Goal: Contribute content: Contribute content

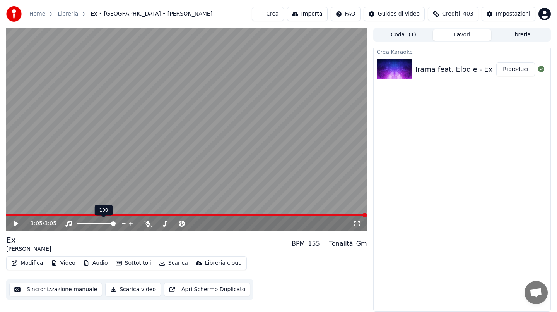
click at [149, 224] on icon at bounding box center [148, 223] width 8 height 6
click at [15, 221] on icon at bounding box center [16, 223] width 5 height 5
click at [24, 214] on span at bounding box center [186, 215] width 361 height 2
click at [42, 216] on div "0:10 / 3:05" at bounding box center [186, 223] width 361 height 15
click at [42, 216] on div "0:11 / 3:05" at bounding box center [186, 223] width 361 height 15
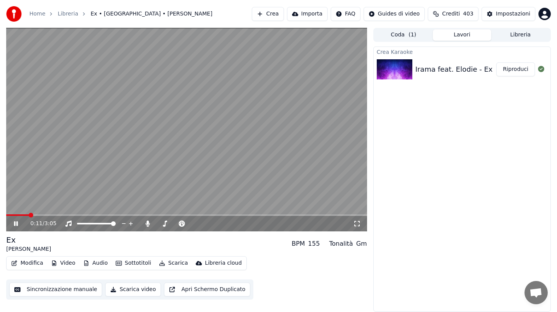
click at [43, 215] on span at bounding box center [186, 215] width 361 height 2
click at [98, 157] on video at bounding box center [186, 129] width 361 height 203
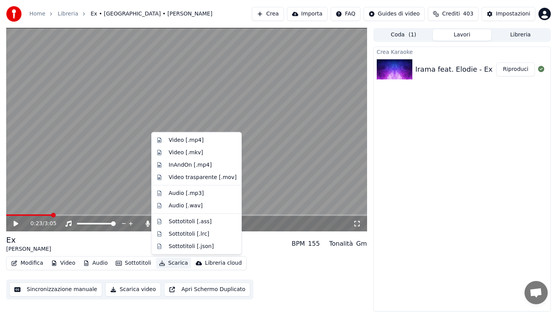
click at [170, 262] on button "Scarica" at bounding box center [173, 262] width 35 height 11
click at [193, 140] on div "Video [.mp4]" at bounding box center [186, 140] width 35 height 8
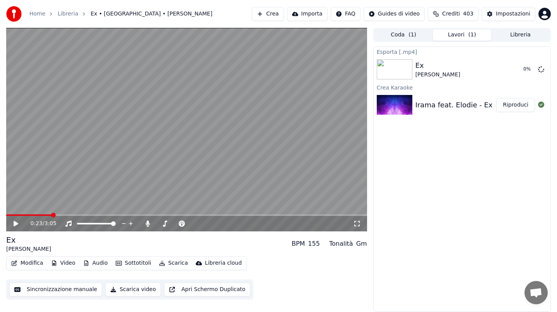
click at [275, 12] on button "Crea" at bounding box center [268, 14] width 32 height 14
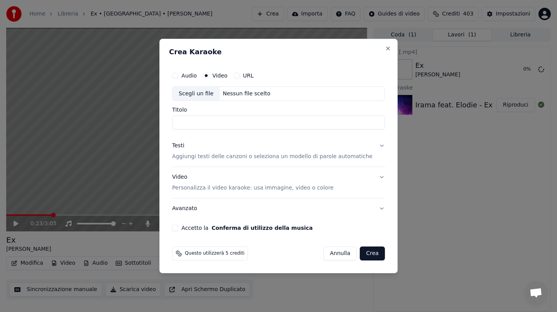
click at [251, 88] on div "Scegli un file Nessun file scelto" at bounding box center [278, 93] width 213 height 15
type input "**********"
click at [184, 145] on div "Testi" at bounding box center [178, 146] width 12 height 8
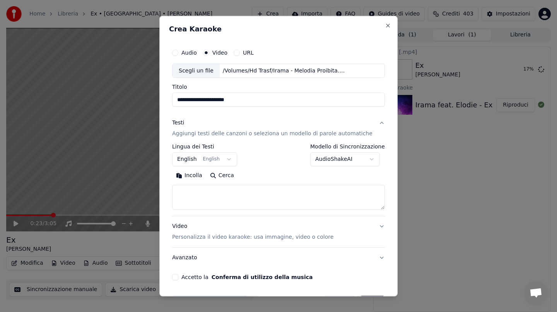
click at [199, 176] on button "Incolla" at bounding box center [189, 175] width 34 height 12
type textarea "**********"
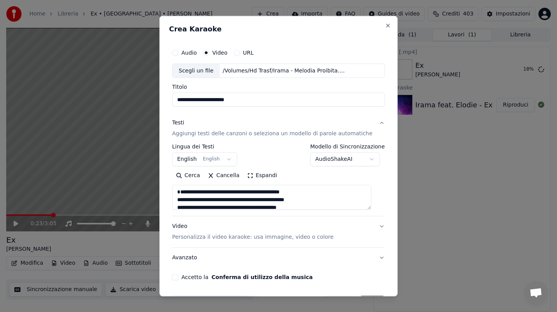
click at [178, 278] on button "Accetto la Conferma di utilizzo della musica" at bounding box center [175, 277] width 6 height 6
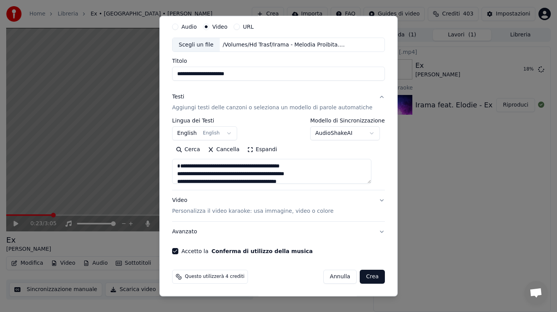
click at [368, 274] on button "Crea" at bounding box center [372, 276] width 25 height 14
select select "**"
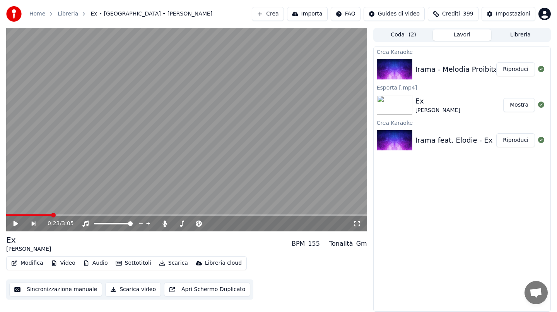
click at [510, 68] on button "Riproduci" at bounding box center [516, 69] width 39 height 14
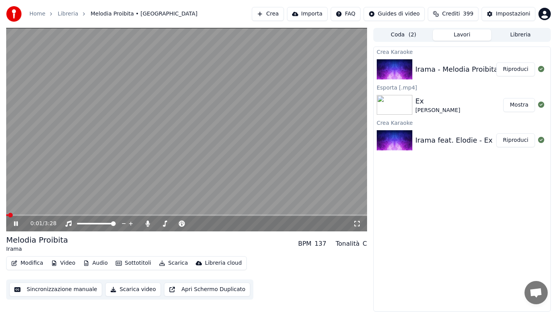
click at [70, 214] on span at bounding box center [186, 215] width 361 height 2
click at [202, 164] on video at bounding box center [186, 129] width 361 height 203
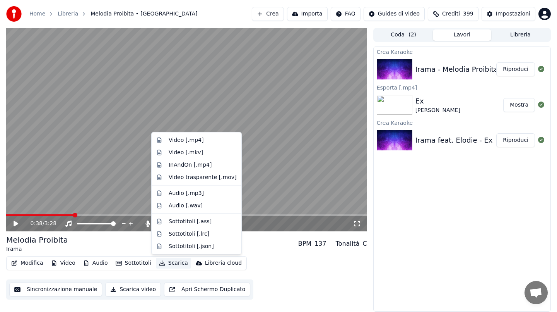
click at [170, 262] on button "Scarica" at bounding box center [173, 262] width 35 height 11
click at [199, 137] on div "Video [.mp4]" at bounding box center [186, 140] width 35 height 8
